Goal: Transaction & Acquisition: Purchase product/service

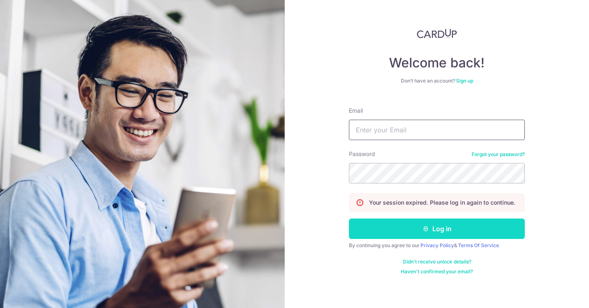
type input "hello@mfwstore.com"
click at [368, 229] on button "Log in" at bounding box center [437, 229] width 176 height 20
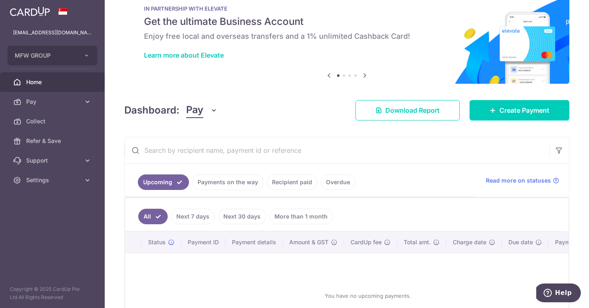
scroll to position [24, 0]
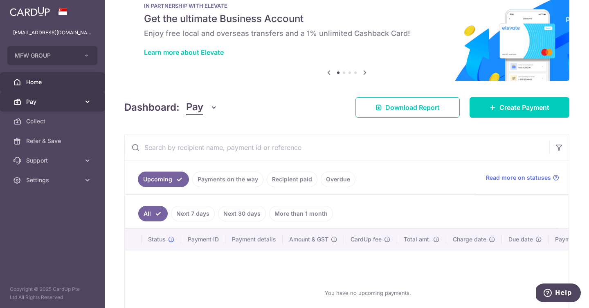
click at [58, 101] on span "Pay" at bounding box center [53, 102] width 54 height 8
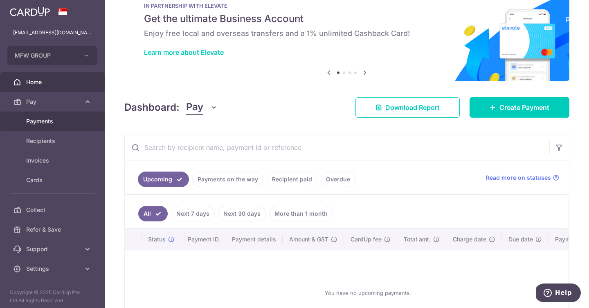
click at [59, 124] on span "Payments" at bounding box center [53, 121] width 54 height 8
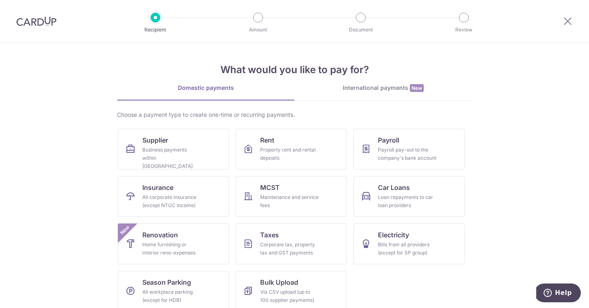
click at [353, 96] on link "International payments New" at bounding box center [382, 92] width 177 height 17
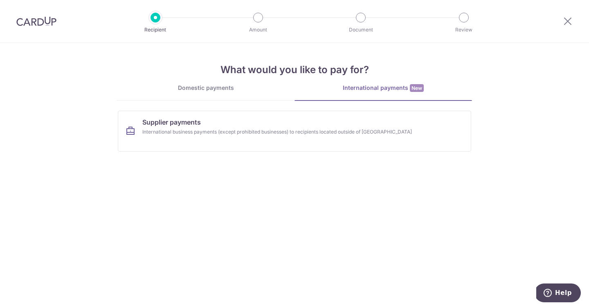
click at [281, 158] on section "What would you like to pay for? Domestic payments International payments New Ch…" at bounding box center [294, 175] width 589 height 265
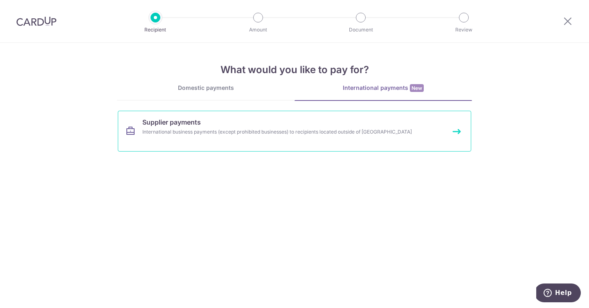
click at [282, 146] on link "Supplier payments International business payments (except prohibited businesses…" at bounding box center [294, 131] width 353 height 41
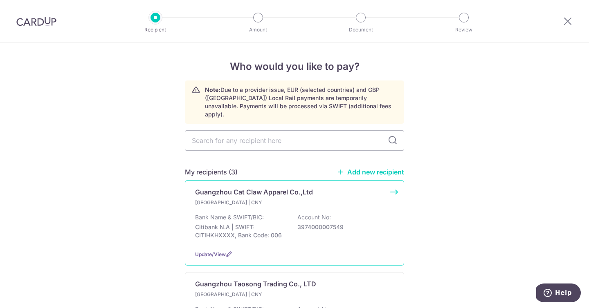
scroll to position [51, 0]
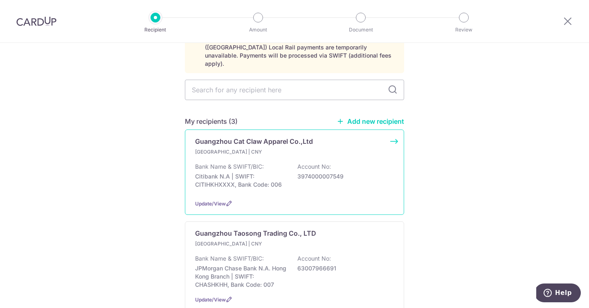
click at [277, 177] on p "Citibank N.A | SWIFT: CITIHKHXXXX, Bank Code: 006" at bounding box center [241, 181] width 92 height 16
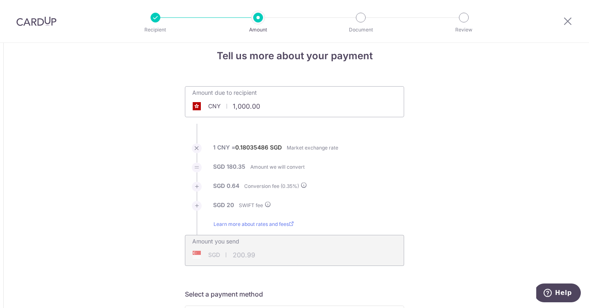
click at [250, 111] on input "1,000.00" at bounding box center [248, 106] width 126 height 19
type input "50,391.50"
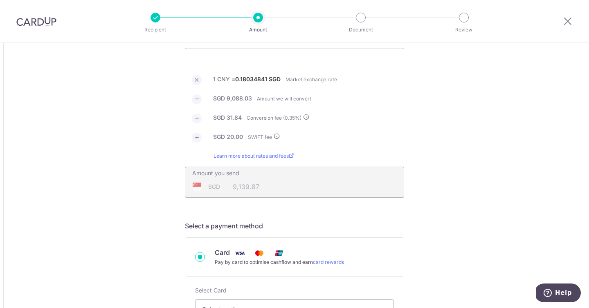
type input "9,139.85"
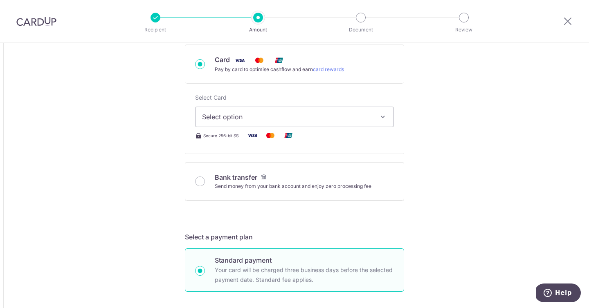
scroll to position [272, 0]
click at [226, 112] on span "Select option" at bounding box center [287, 117] width 170 height 10
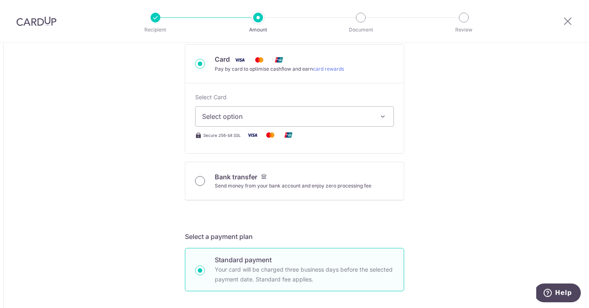
click at [198, 182] on input "Bank transfer Send money from your bank account and enjoy zero processing fee" at bounding box center [200, 181] width 10 height 10
radio input "true"
type input "50,391.50"
type input "9,125.30"
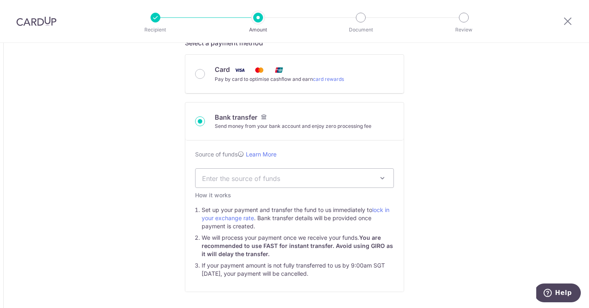
scroll to position [260, 0]
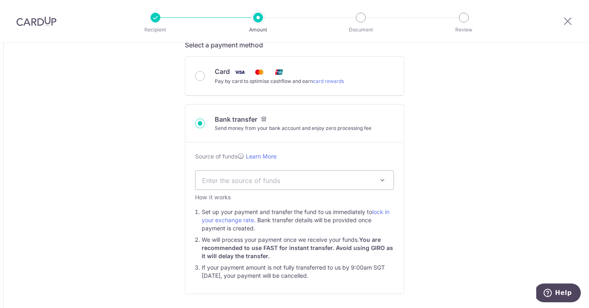
click at [209, 182] on span "Enter the source of funds" at bounding box center [288, 180] width 172 height 9
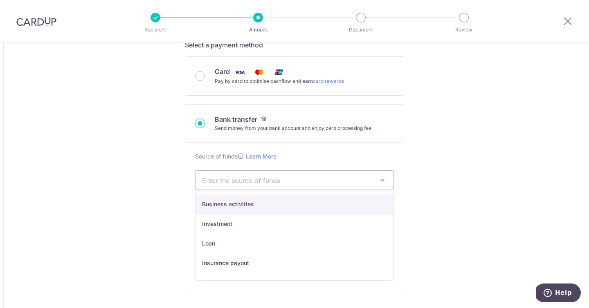
select select "1"
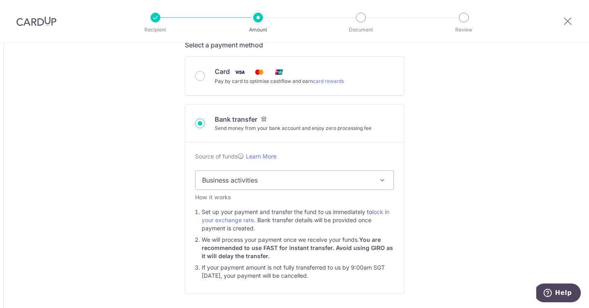
click at [179, 202] on div "Tell us more about your payment Amount due to recipient CNY 50,391.50 50391.5 1…" at bounding box center [294, 303] width 589 height 1040
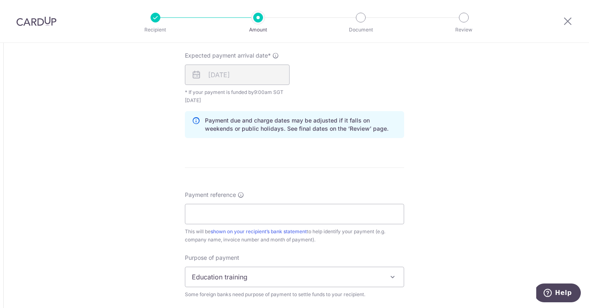
scroll to position [648, 0]
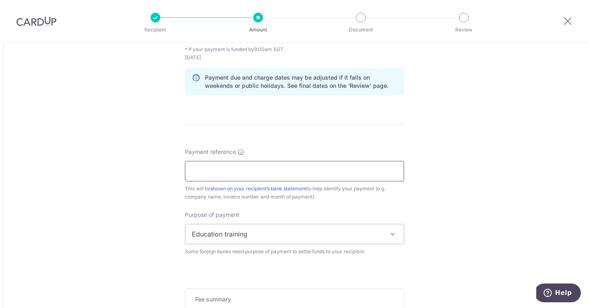
click at [201, 172] on input "Payment reference" at bounding box center [294, 171] width 219 height 20
type input "MFW"
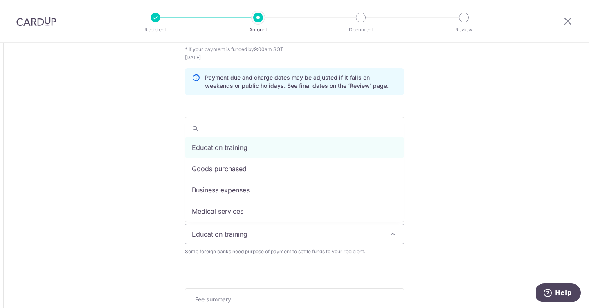
click at [239, 237] on span "Education training" at bounding box center [294, 235] width 218 height 20
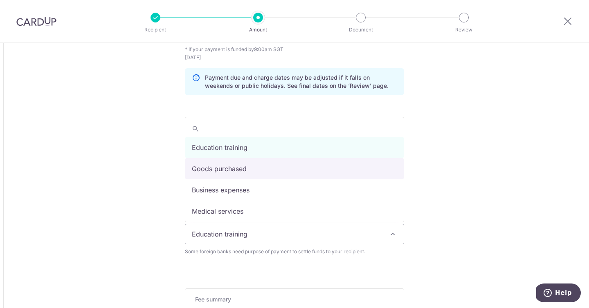
select select "Goods purchased"
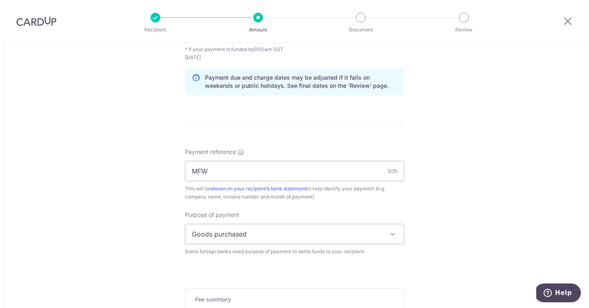
scroll to position [775, 0]
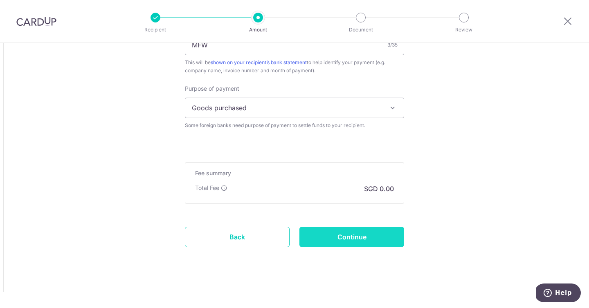
click at [309, 236] on input "Continue" at bounding box center [351, 237] width 105 height 20
type input "Create Schedule"
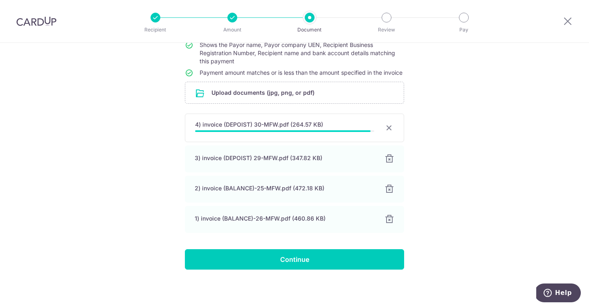
scroll to position [76, 0]
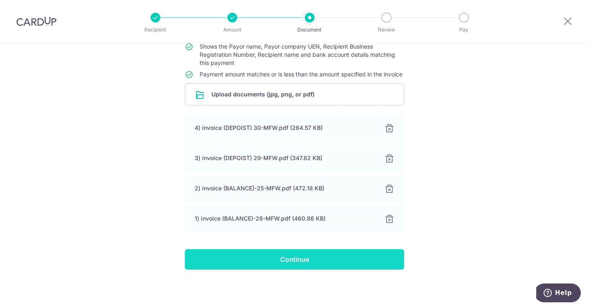
click at [215, 254] on input "Continue" at bounding box center [294, 259] width 219 height 20
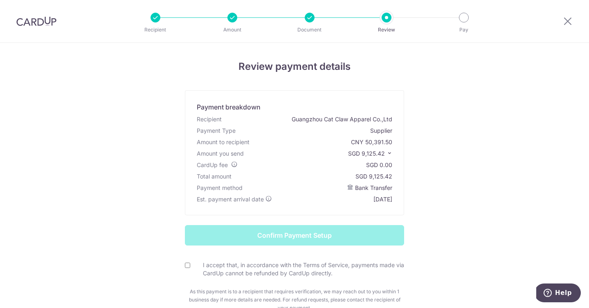
click at [188, 264] on input "I accept that, in accordance with the Terms of Service, payments made via CardU…" at bounding box center [187, 265] width 5 height 5
checkbox input "true"
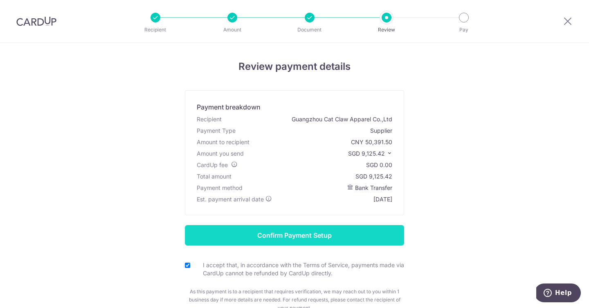
click at [209, 242] on input "Confirm Payment Setup" at bounding box center [294, 235] width 219 height 20
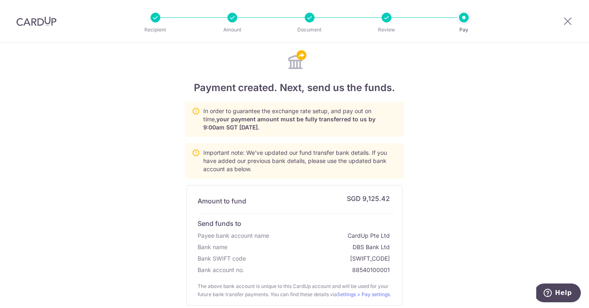
scroll to position [150, 0]
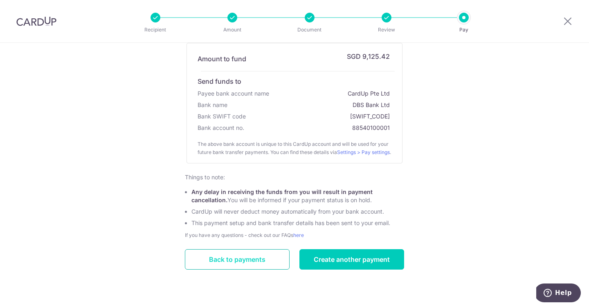
click at [261, 259] on link "Back to payments" at bounding box center [237, 259] width 105 height 20
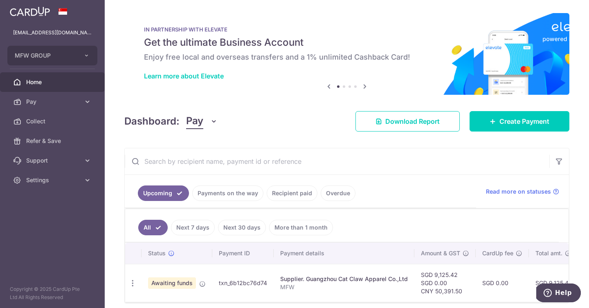
scroll to position [34, 0]
